Goal: Task Accomplishment & Management: Manage account settings

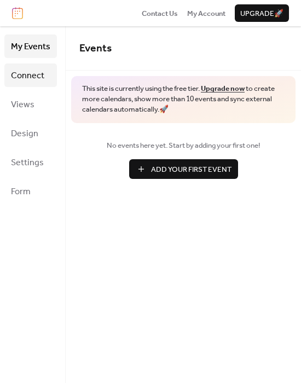
click at [24, 71] on span "Connect" at bounding box center [27, 75] width 33 height 17
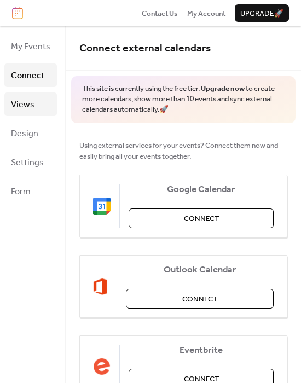
click at [31, 105] on span "Views" at bounding box center [23, 104] width 24 height 17
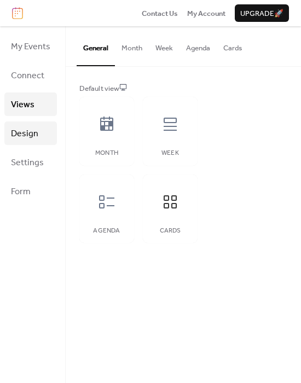
click at [28, 136] on span "Design" at bounding box center [24, 133] width 27 height 17
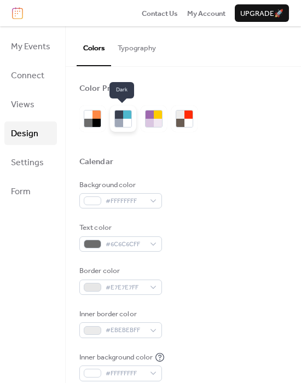
click at [116, 119] on div at bounding box center [119, 123] width 8 height 8
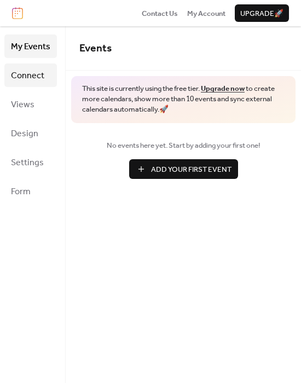
click at [36, 76] on span "Connect" at bounding box center [27, 75] width 33 height 17
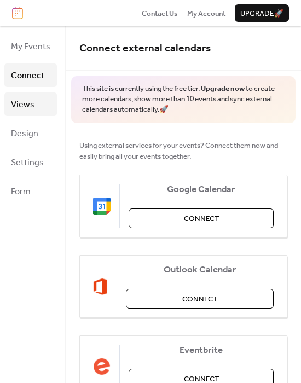
click at [28, 110] on span "Views" at bounding box center [23, 104] width 24 height 17
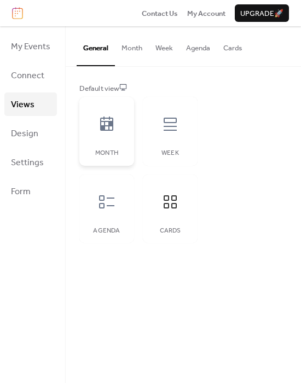
click at [100, 128] on icon at bounding box center [106, 123] width 13 height 14
click at [172, 116] on icon at bounding box center [169, 123] width 17 height 17
click at [152, 222] on div "Cards" at bounding box center [170, 208] width 55 height 69
click at [102, 221] on div "Agenda" at bounding box center [106, 208] width 55 height 69
click at [108, 133] on div at bounding box center [106, 124] width 33 height 33
